Goal: Navigation & Orientation: Find specific page/section

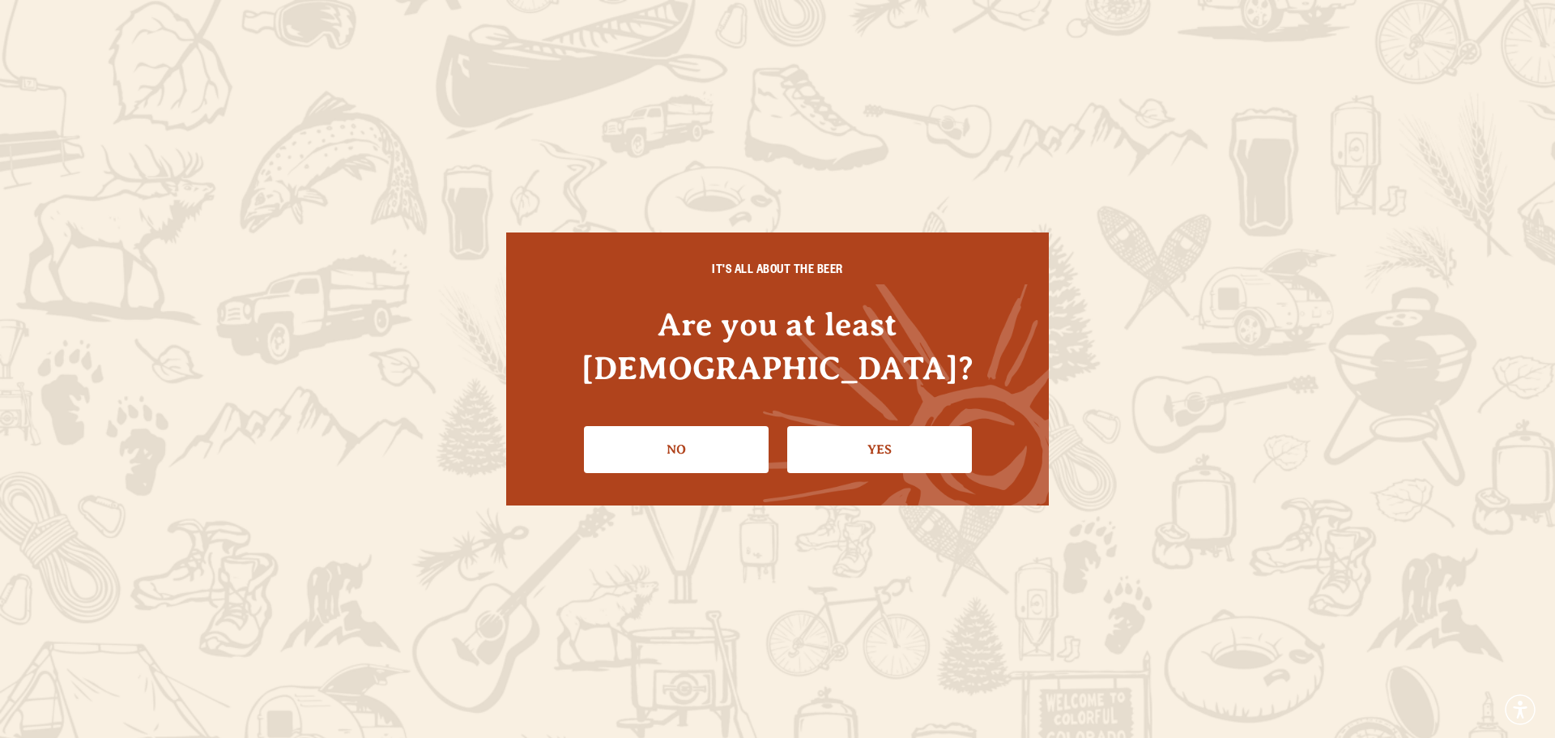
click at [919, 414] on li "Yes" at bounding box center [879, 443] width 185 height 59
drag, startPoint x: 895, startPoint y: 403, endPoint x: 895, endPoint y: 390, distance: 13.8
click at [895, 414] on li "Yes" at bounding box center [879, 443] width 185 height 59
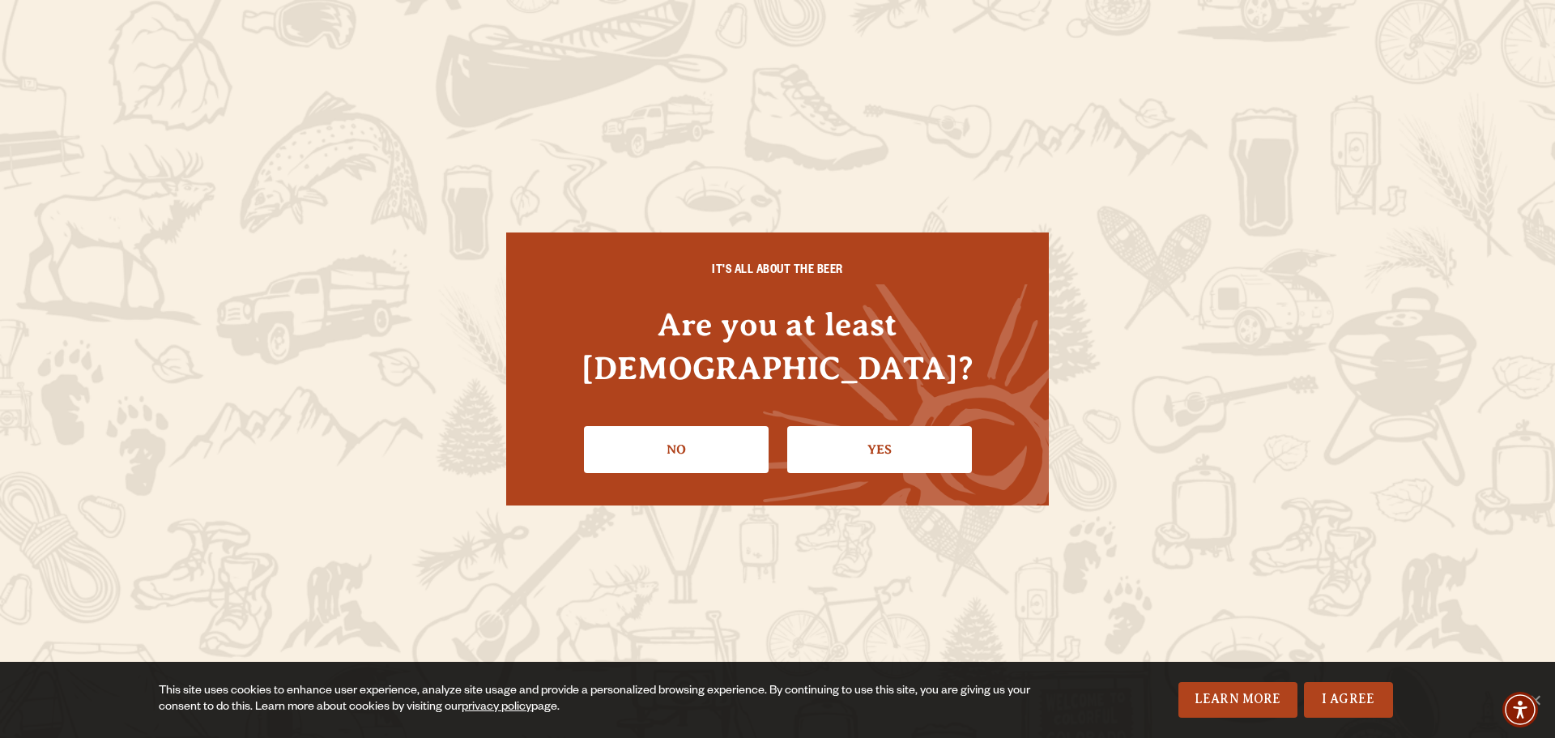
click at [846, 444] on link "Yes" at bounding box center [879, 449] width 185 height 47
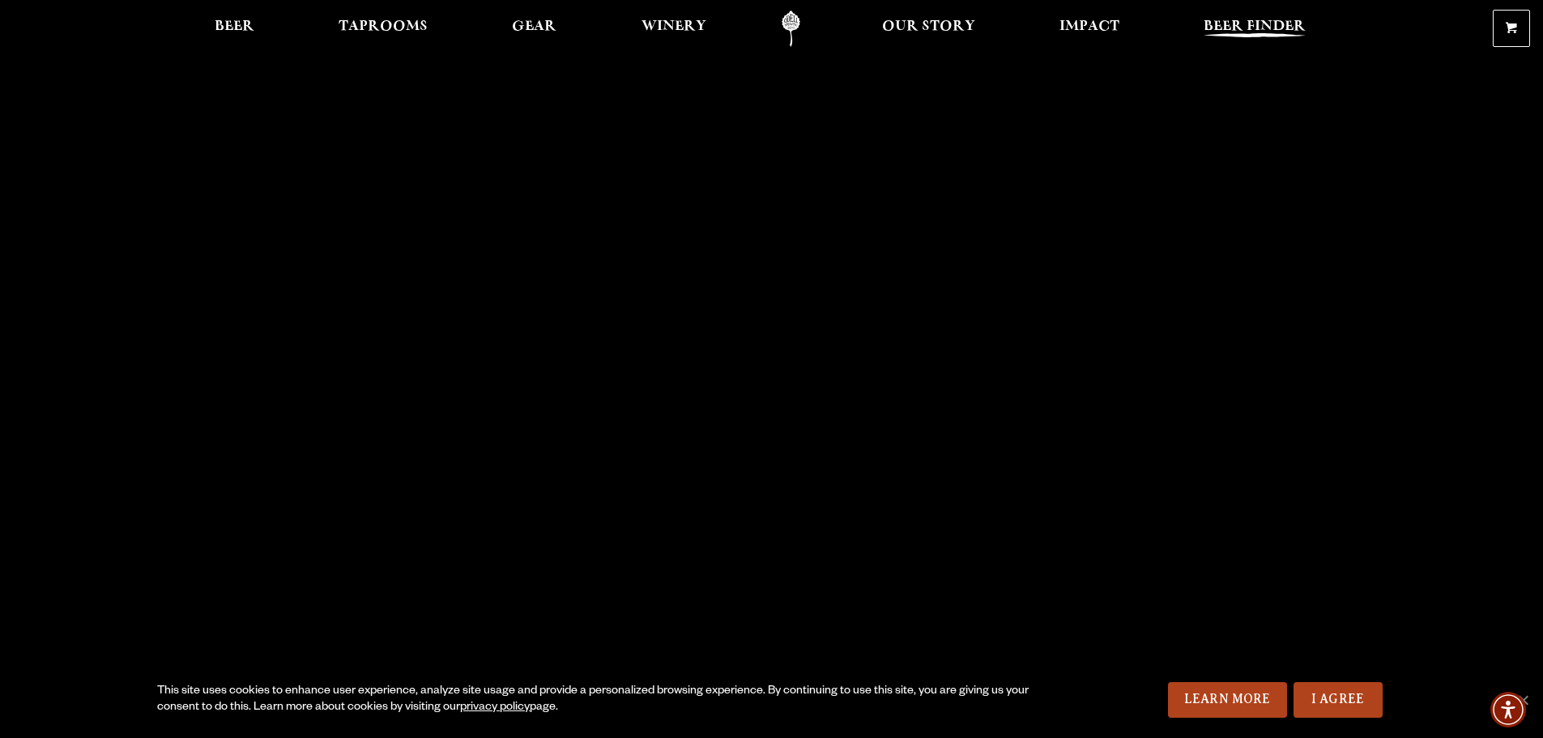
click at [1231, 31] on span "Beer Finder" at bounding box center [1255, 26] width 102 height 13
